Goal: Transaction & Acquisition: Purchase product/service

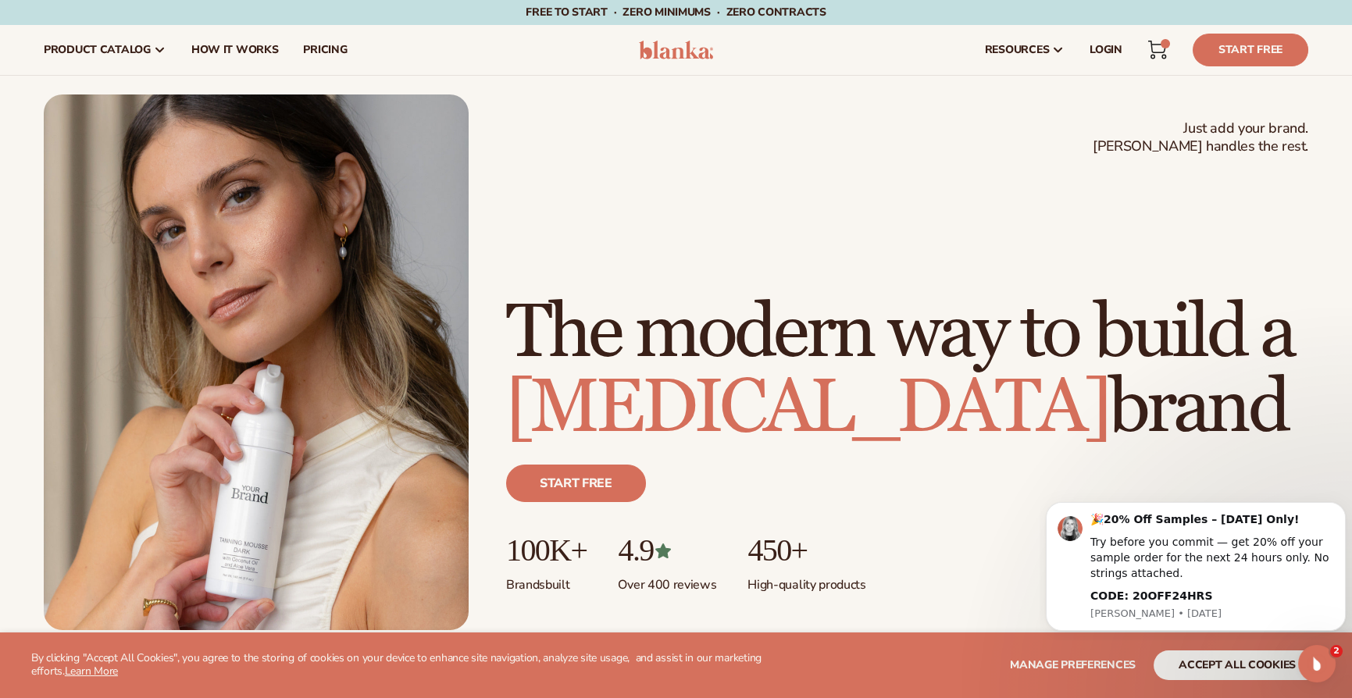
click at [1151, 45] on icon at bounding box center [1157, 50] width 19 height 19
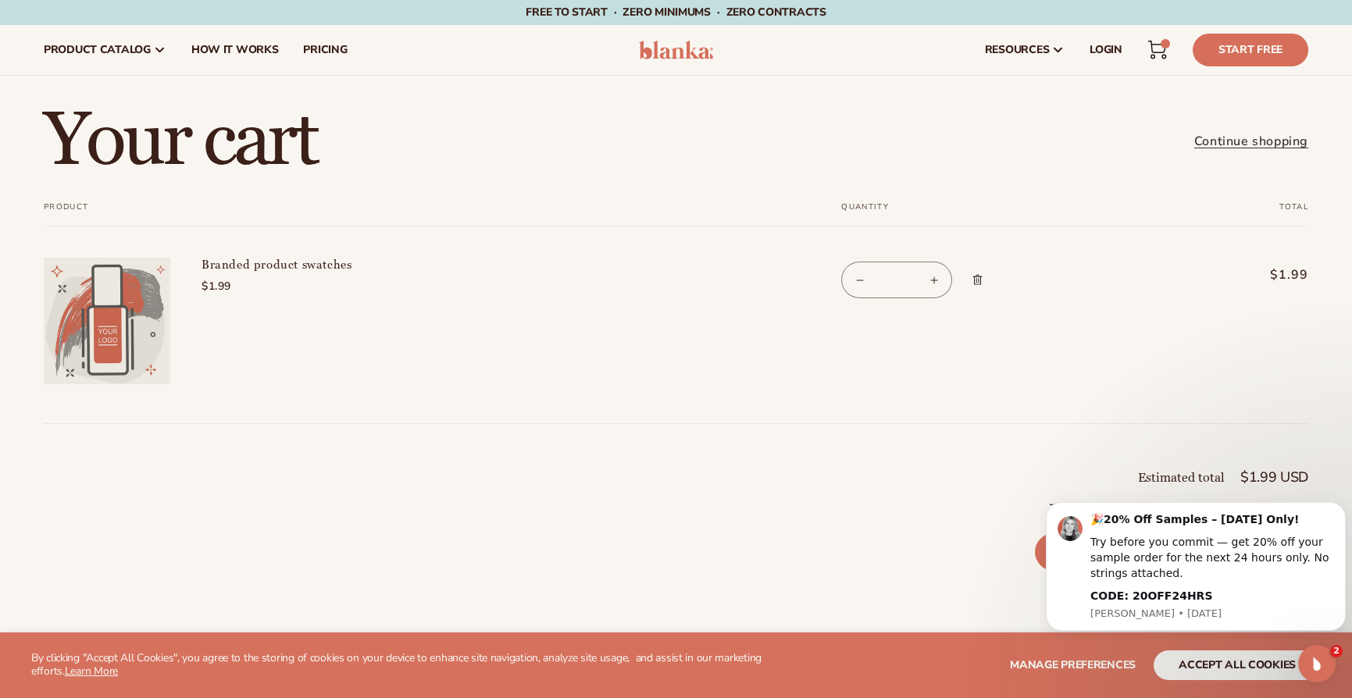
click at [858, 277] on button "Decrease quantity for Branded product swatches" at bounding box center [859, 280] width 35 height 37
type input "*"
click at [978, 274] on icon "Remove Branded product swatches" at bounding box center [978, 280] width 12 height 12
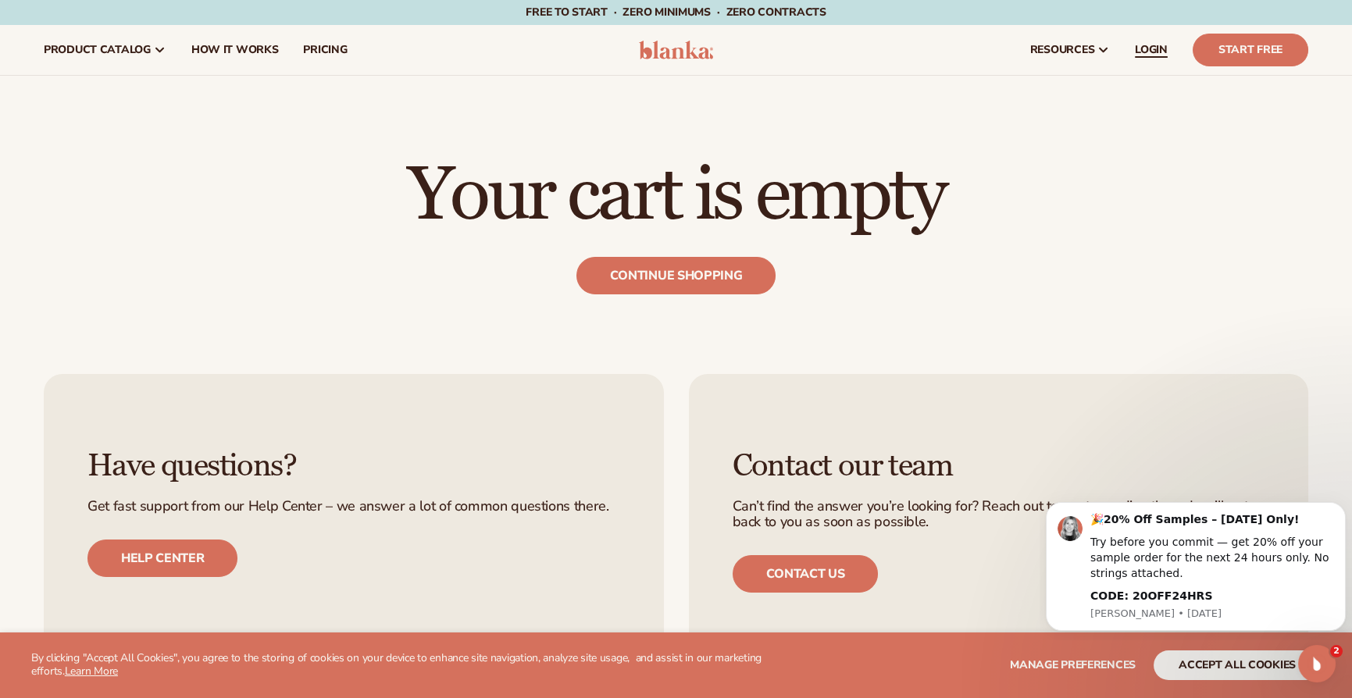
click at [1158, 49] on span "LOGIN" at bounding box center [1151, 50] width 33 height 12
